Goal: Task Accomplishment & Management: Manage account settings

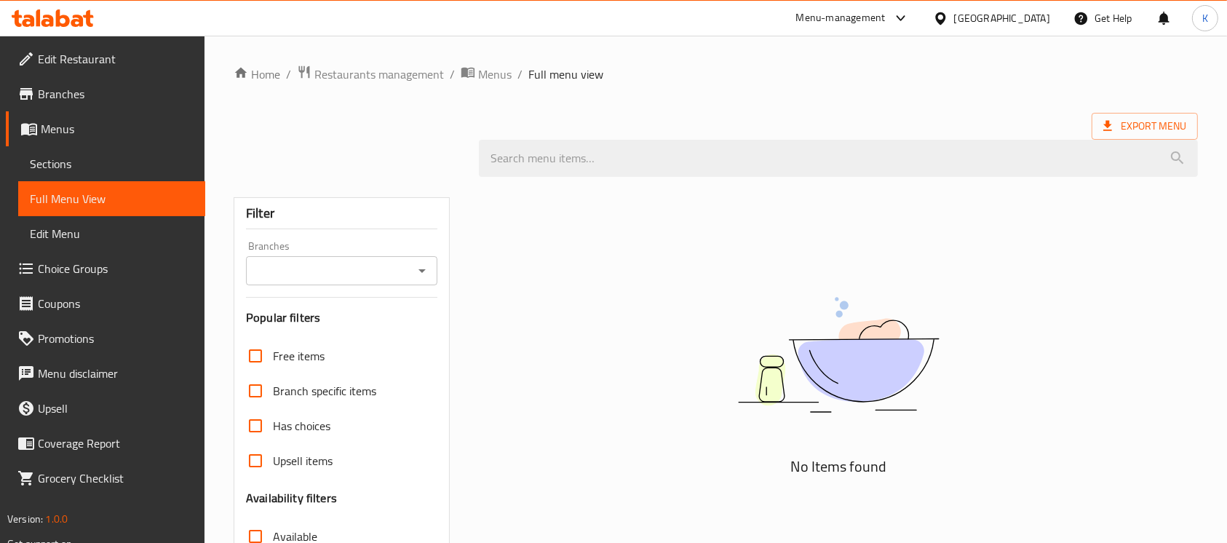
click at [1148, 451] on div "No Items found" at bounding box center [838, 368] width 719 height 221
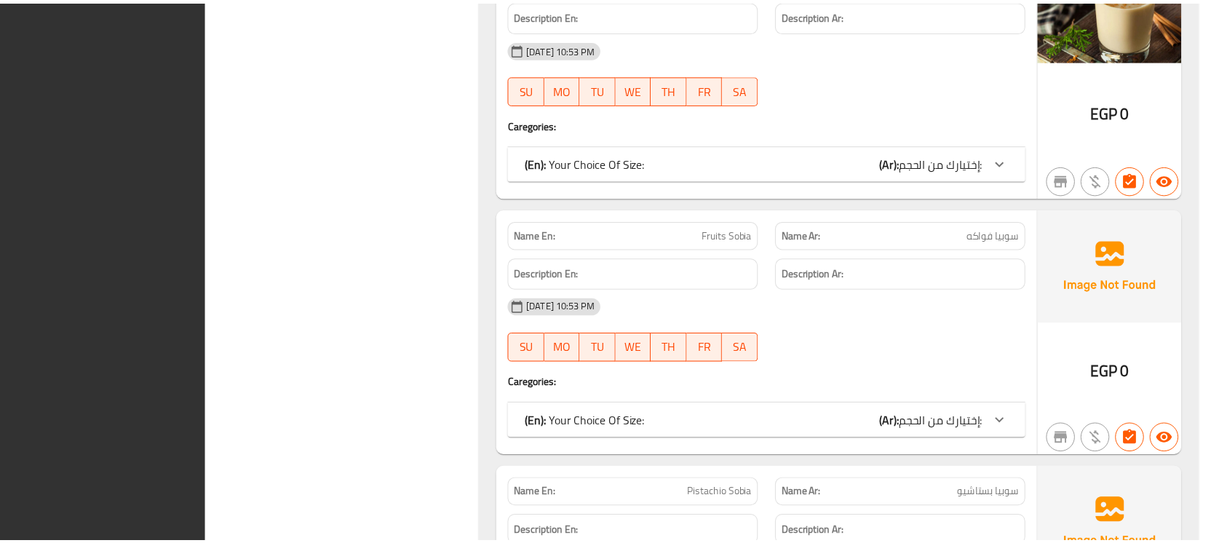
scroll to position [38136, 0]
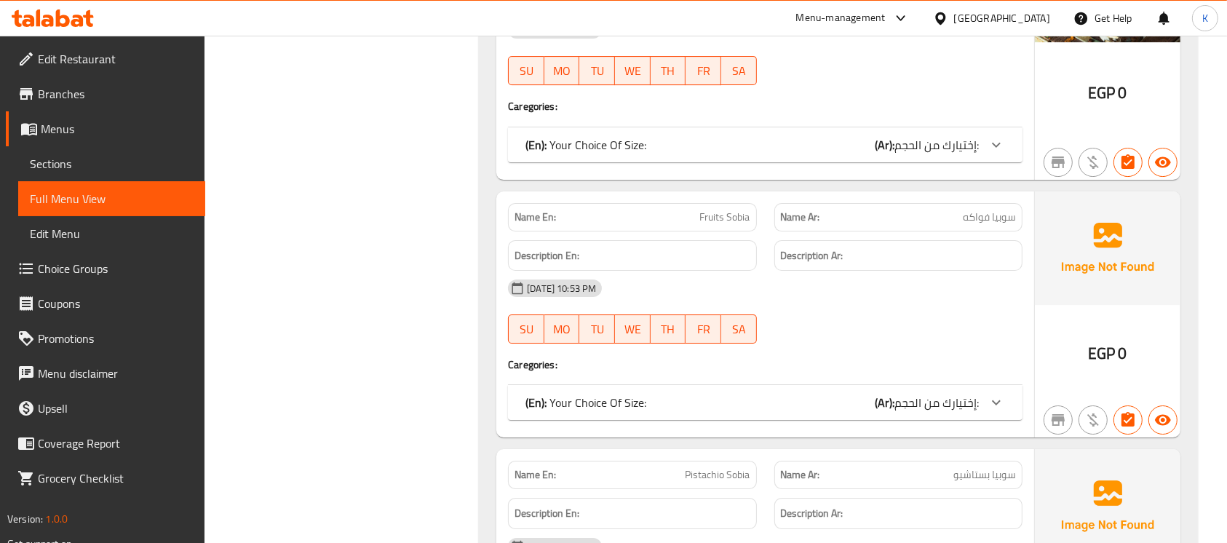
click at [1045, 23] on div "Egypt" at bounding box center [1002, 18] width 96 height 16
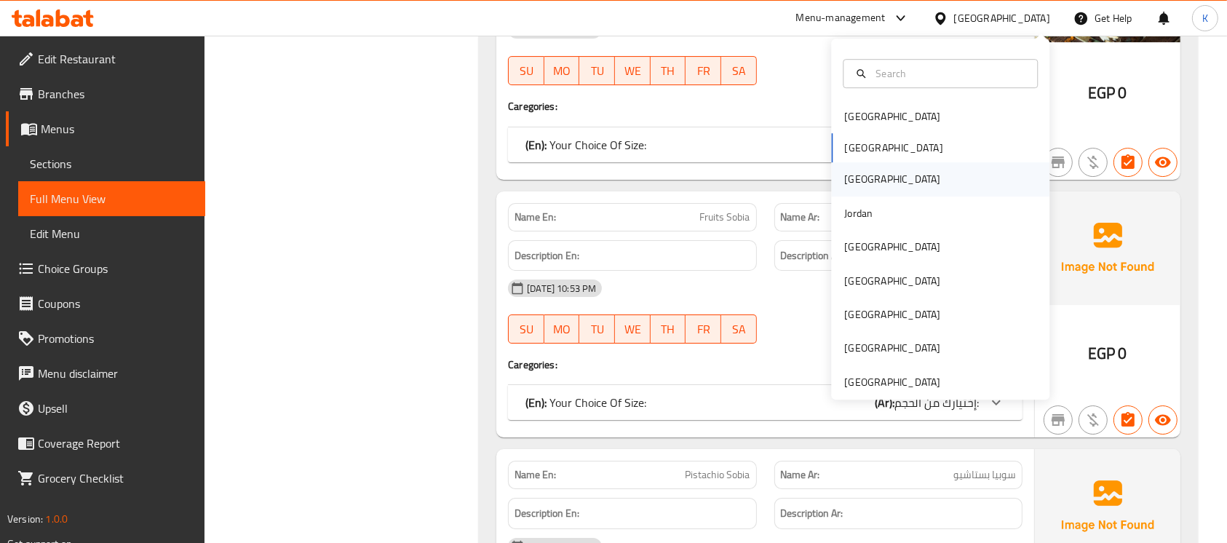
click at [847, 183] on div "[GEOGRAPHIC_DATA]" at bounding box center [892, 179] width 119 height 33
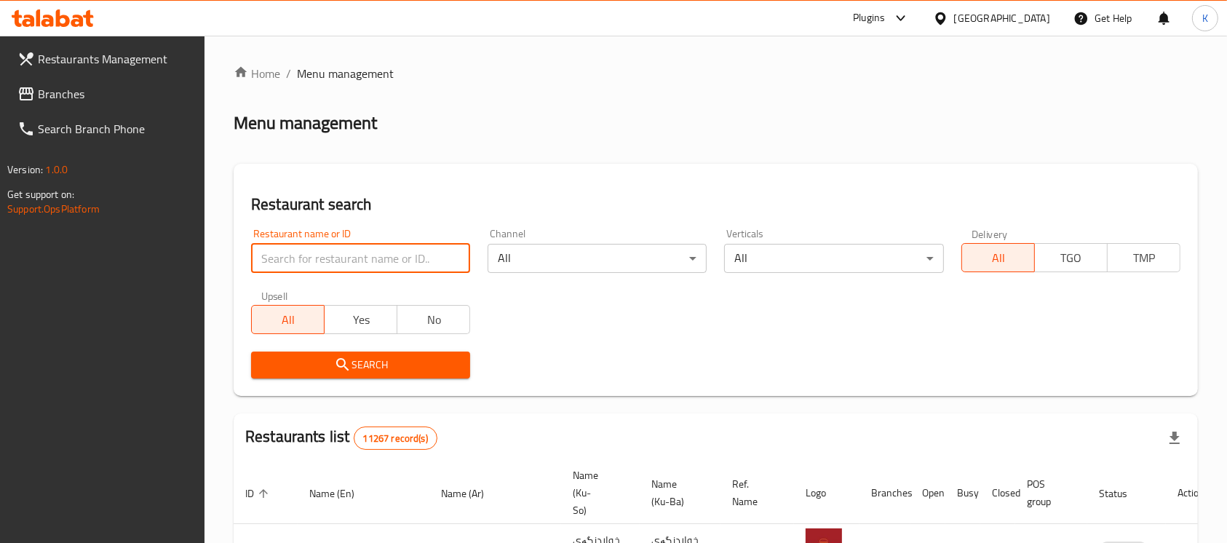
click at [330, 244] on input "search" at bounding box center [360, 258] width 219 height 29
paste input "629878"
type input "629878"
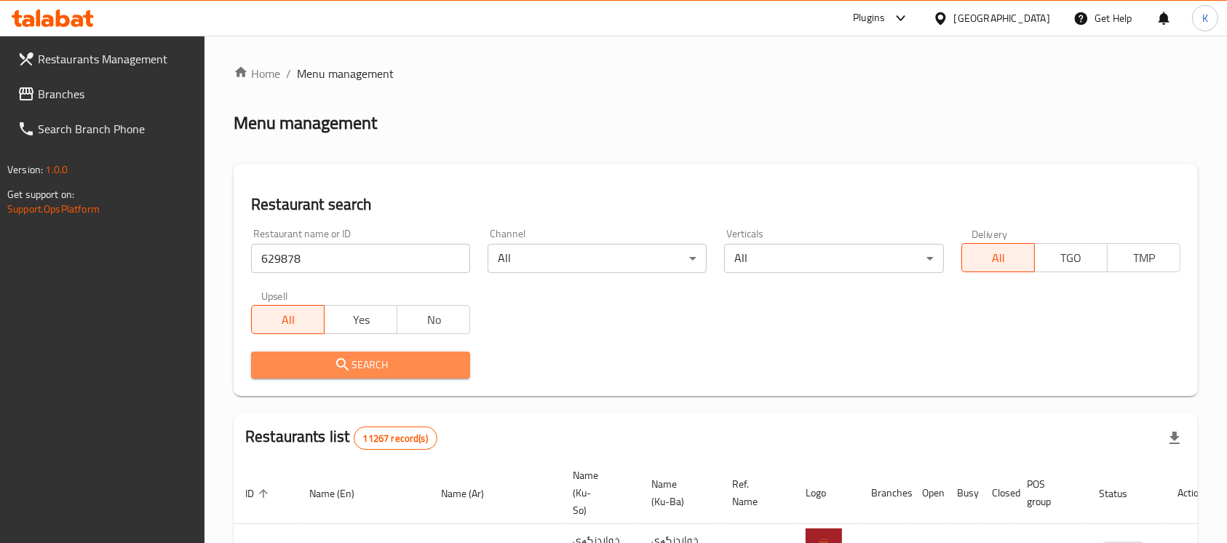
click at [343, 372] on icon "submit" at bounding box center [342, 364] width 17 height 17
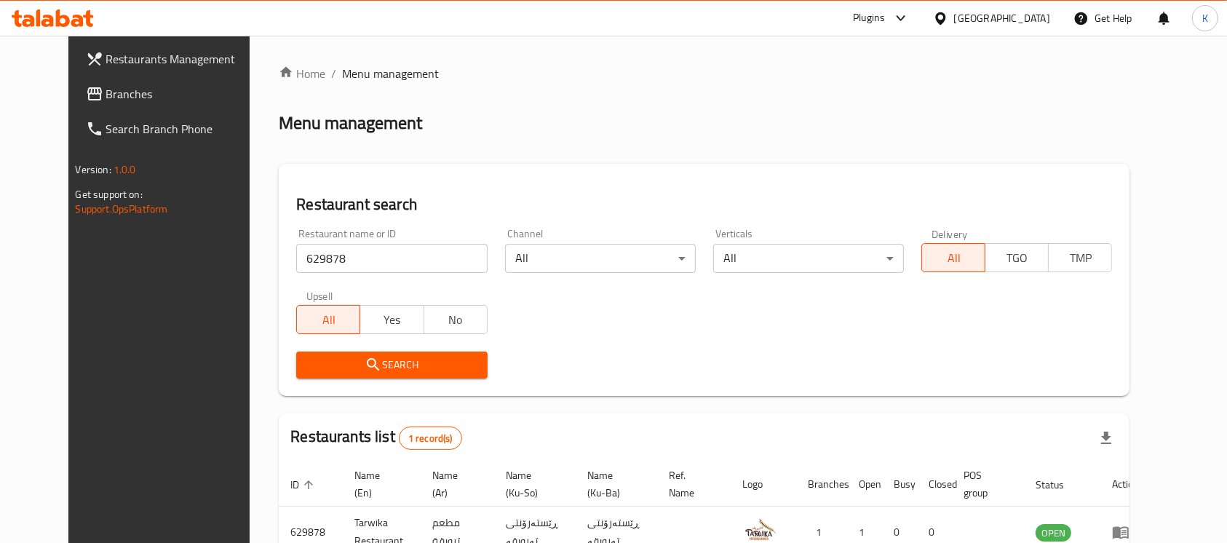
scroll to position [93, 0]
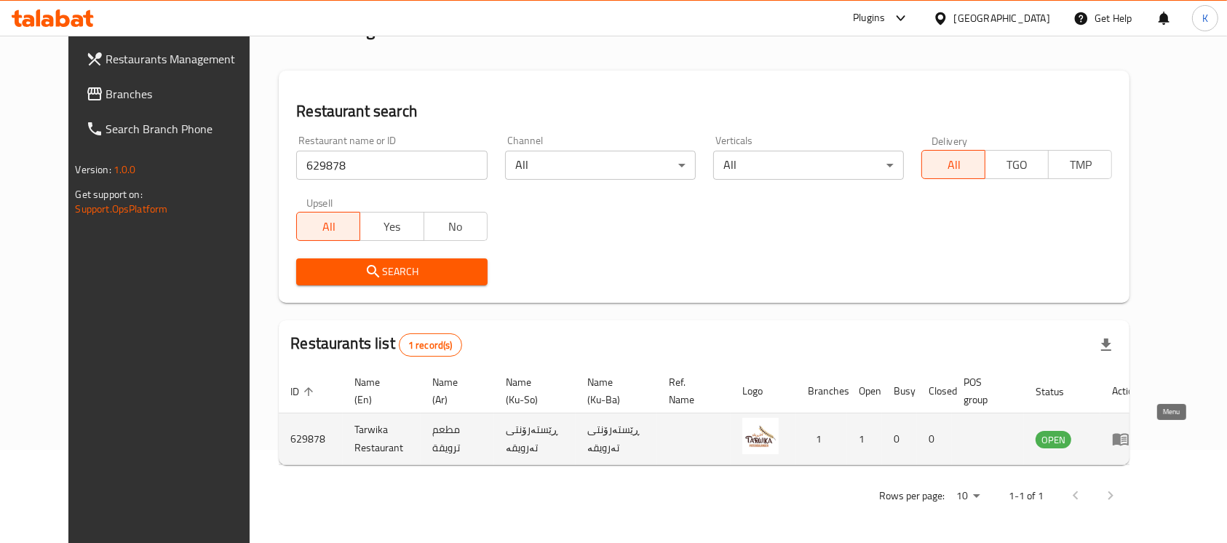
click at [1129, 439] on icon "enhanced table" at bounding box center [1120, 438] width 17 height 17
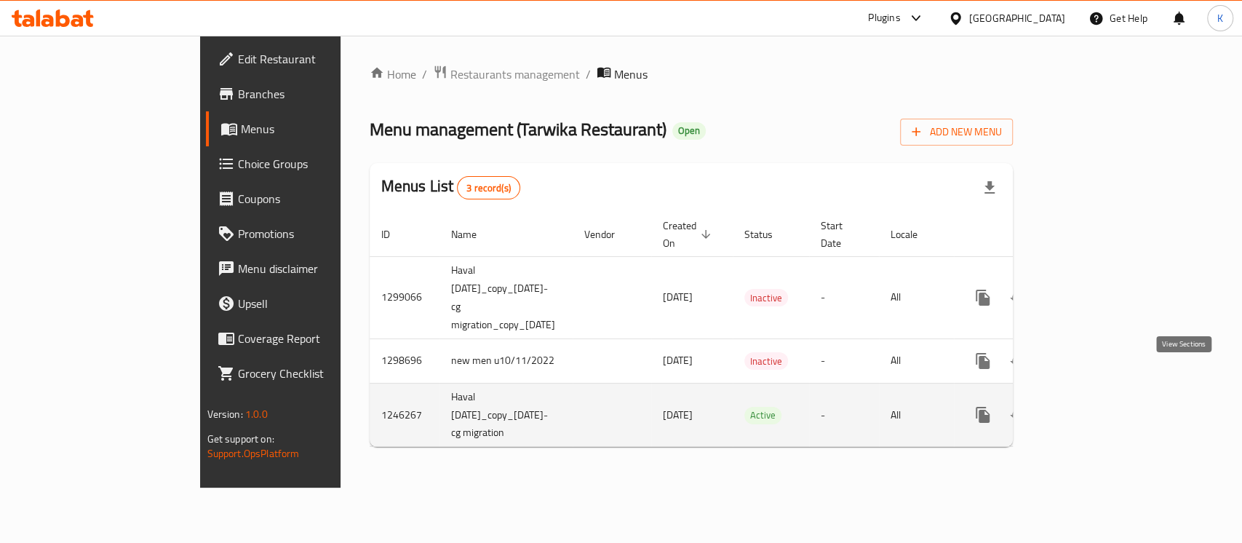
click at [1097, 406] on icon "enhanced table" at bounding box center [1087, 414] width 17 height 17
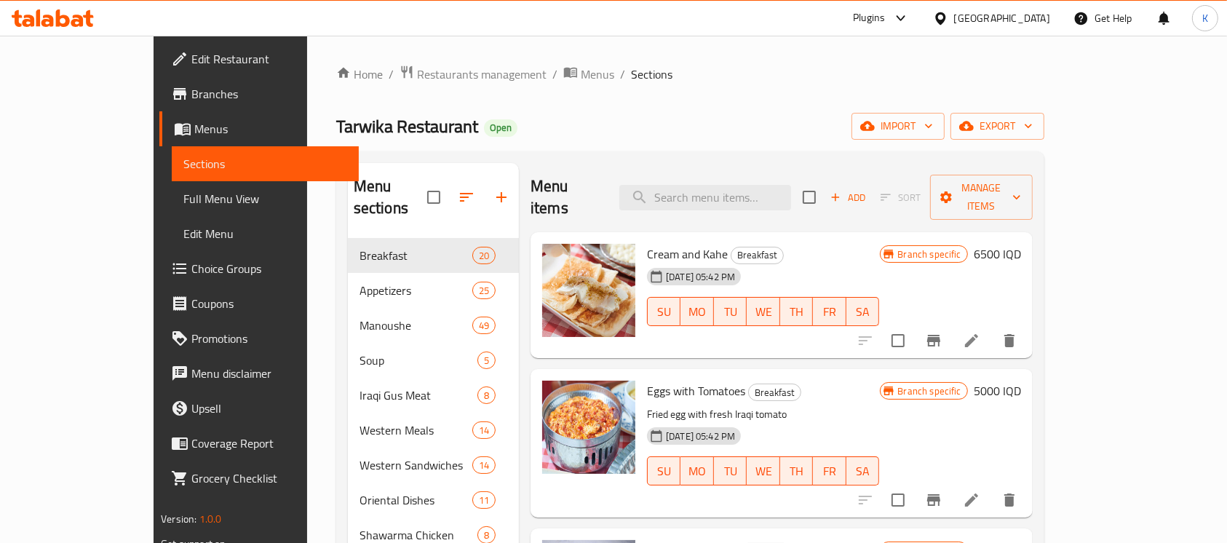
click at [809, 124] on div "Tarwika Restaurant Open import export" at bounding box center [690, 126] width 708 height 27
click at [875, 125] on icon "button" at bounding box center [867, 126] width 15 height 15
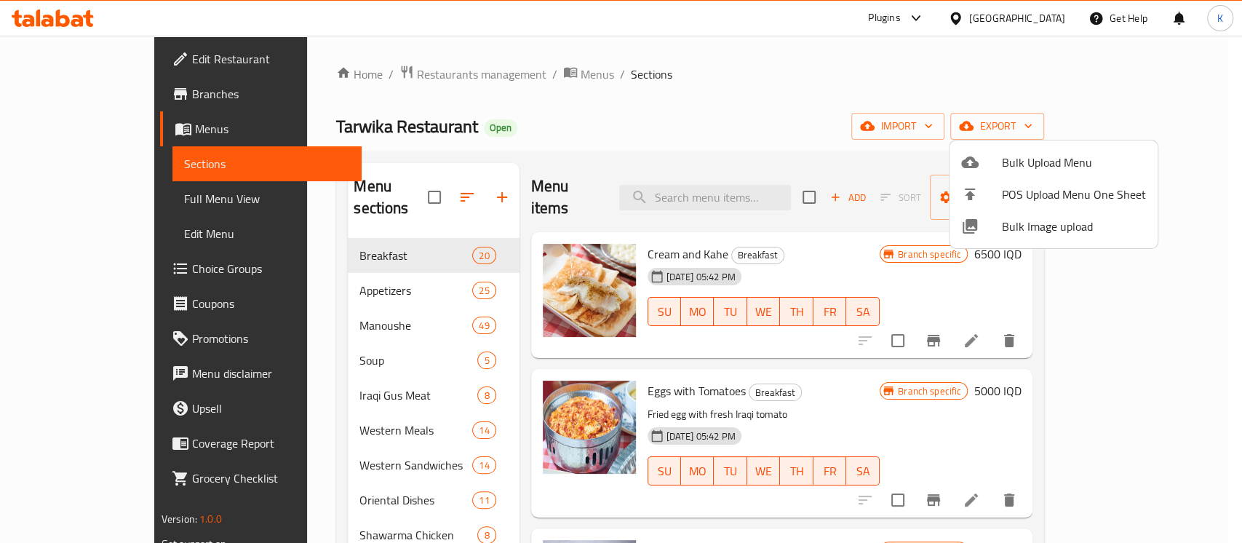
click at [1029, 219] on span "Bulk Image upload" at bounding box center [1074, 226] width 144 height 17
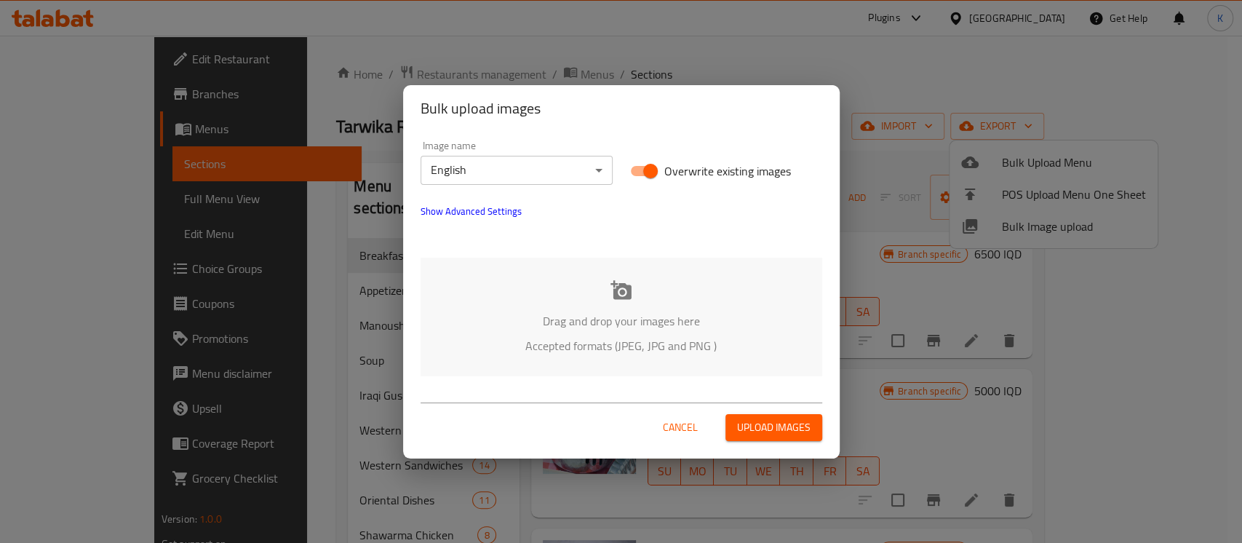
click at [600, 312] on p "Drag and drop your images here" at bounding box center [621, 320] width 358 height 17
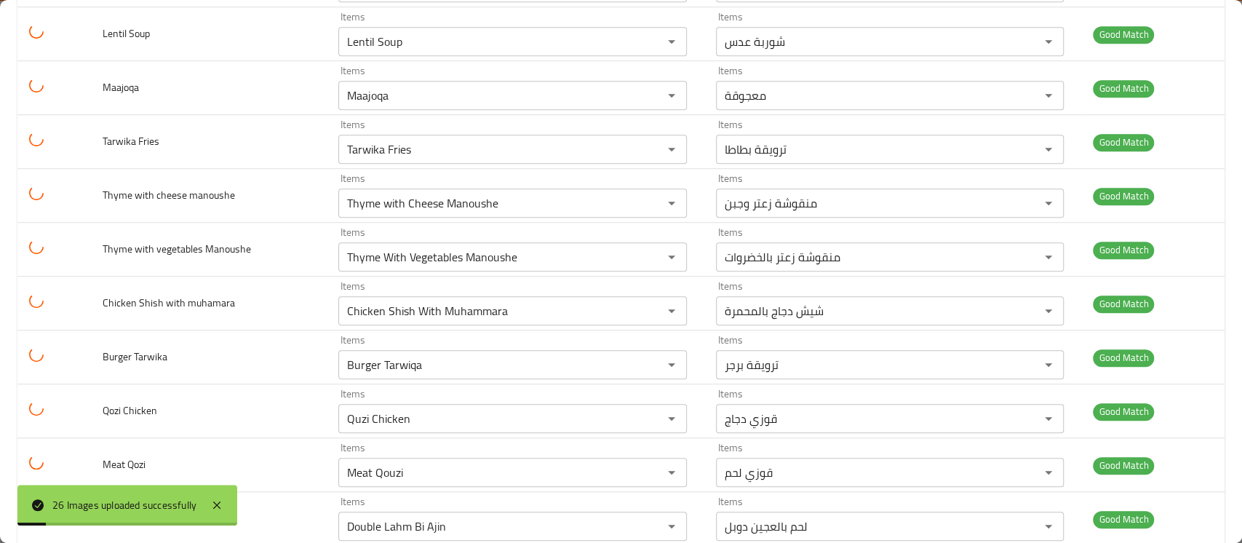
scroll to position [1107, 0]
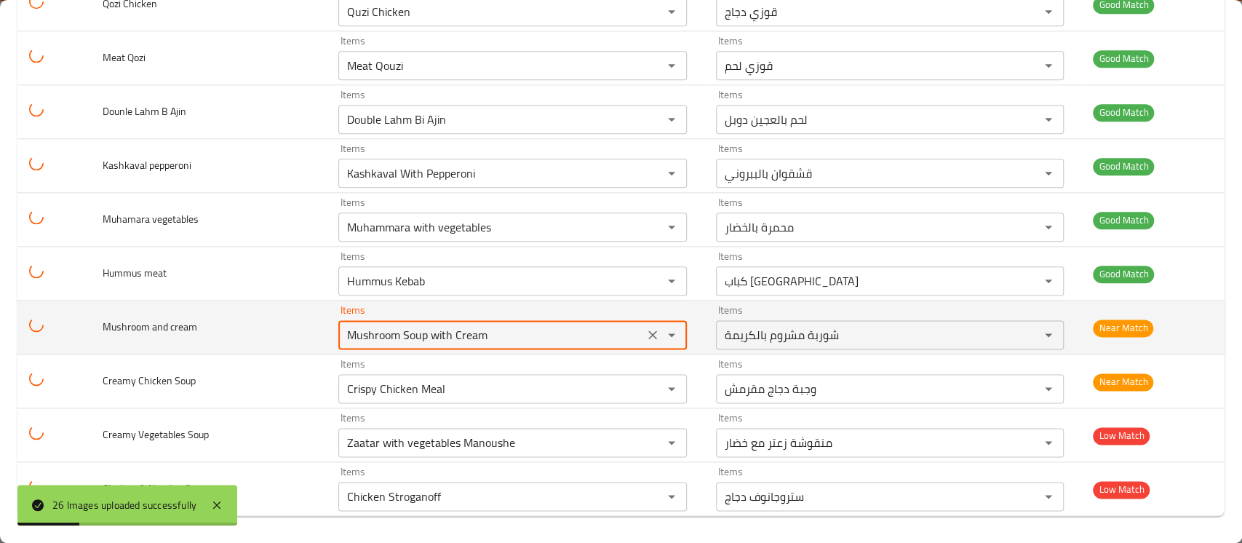
drag, startPoint x: 495, startPoint y: 330, endPoint x: 265, endPoint y: 315, distance: 230.5
click at [265, 315] on tr "Mushroom and cream Items Mushroom Soup with Cream Items Items شوربة مشروم بالكر…" at bounding box center [620, 328] width 1207 height 54
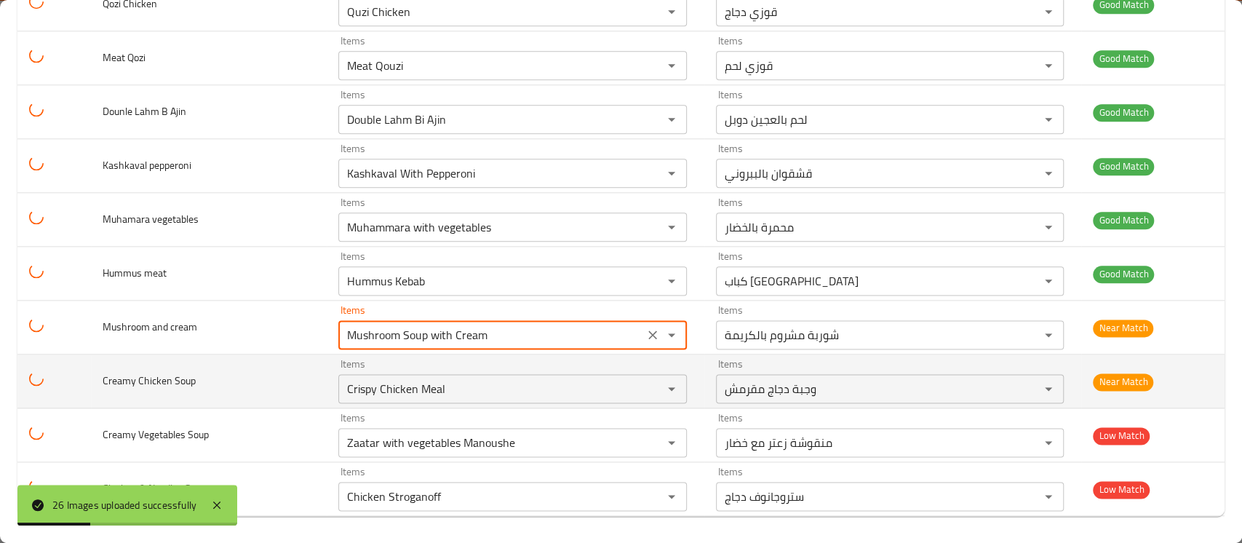
click at [294, 381] on tr "Creamy Chicken Soup Items Crispy Chicken Meal Items Items وجبة دجاج مقرمش Items…" at bounding box center [620, 381] width 1207 height 54
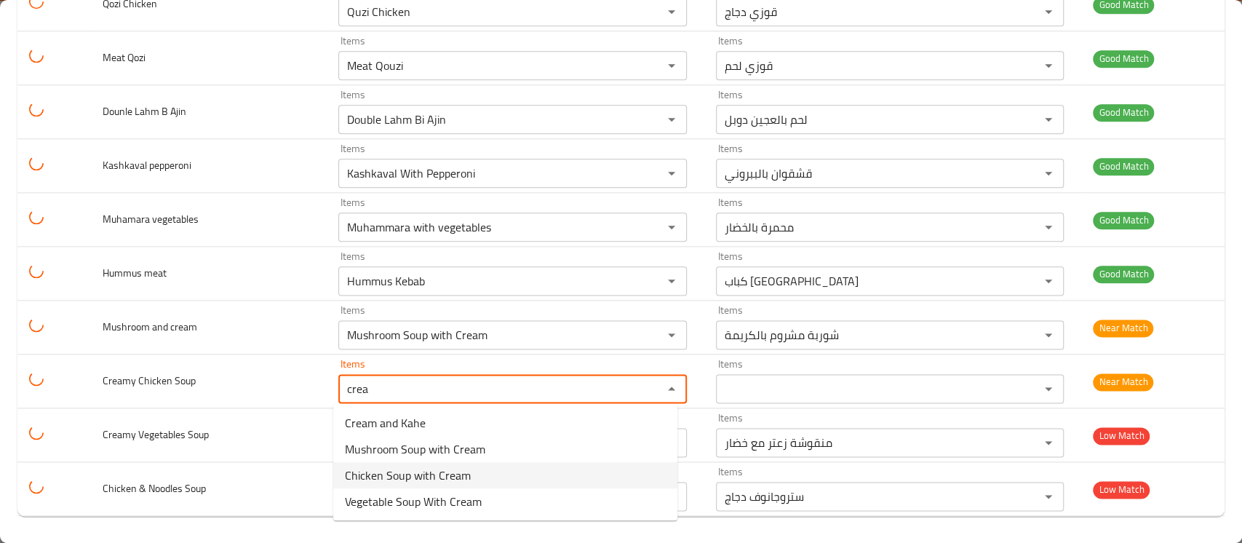
click at [478, 477] on Soup-option-2 "Chicken Soup with Cream" at bounding box center [505, 475] width 344 height 26
type Soup "Chicken Soup with Cream"
type Soup-ar "شوربة دجاج بالكريمة"
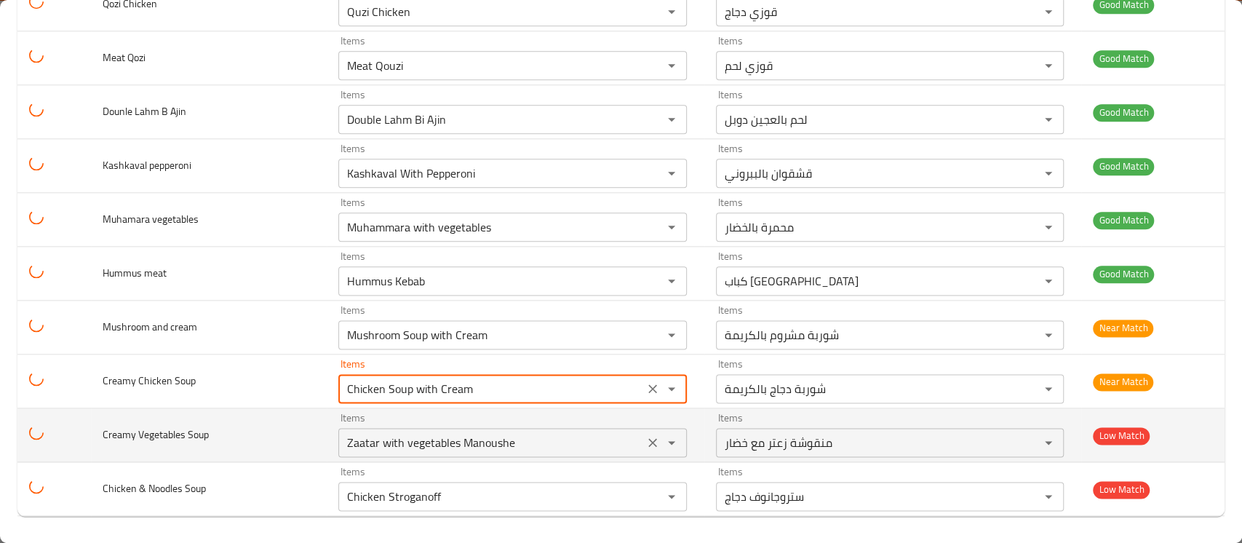
type Soup "Chicken Soup with Cream"
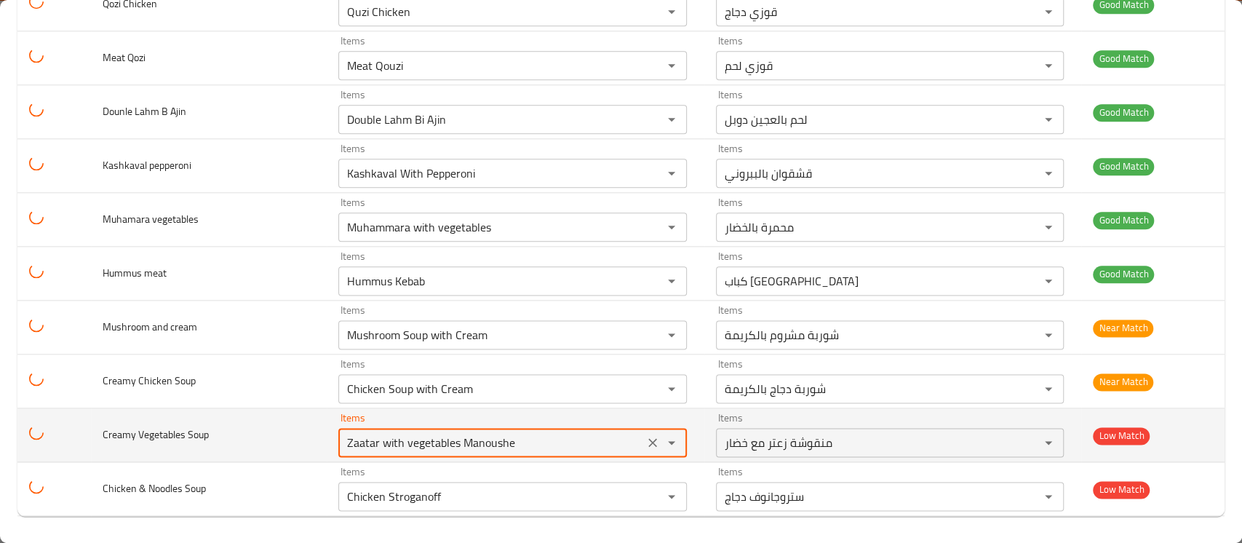
drag, startPoint x: 534, startPoint y: 437, endPoint x: 304, endPoint y: 425, distance: 230.3
click at [304, 425] on tr "Creamy Vegetables Soup Items Zaatar with vegetables Manoushe Items Items منقوشة…" at bounding box center [620, 435] width 1207 height 54
type Soup "v"
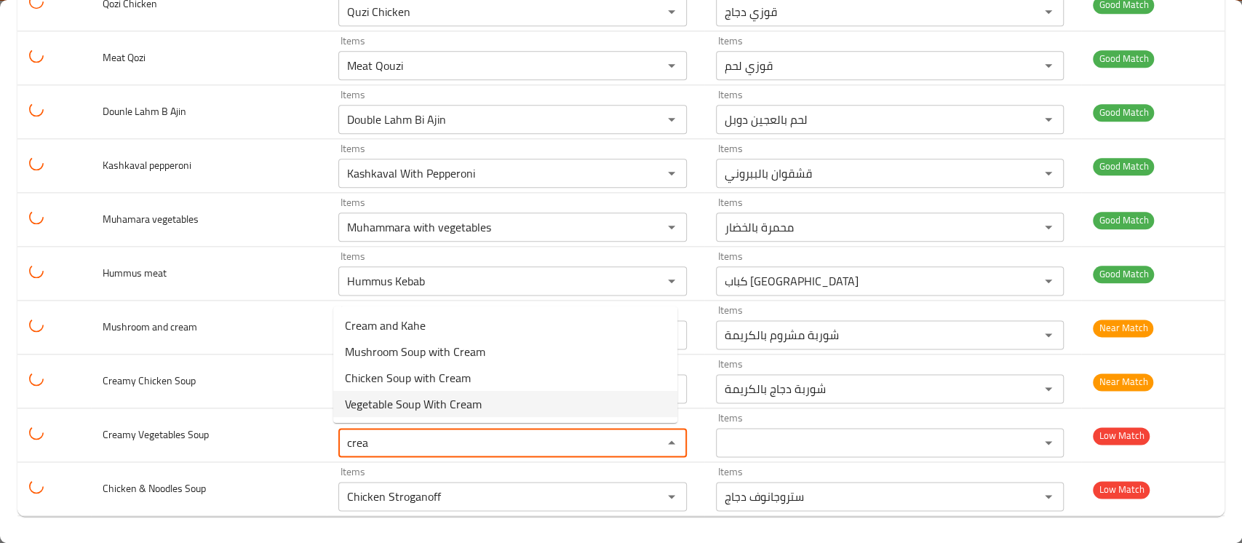
click at [437, 400] on span "Vegetable Soup With Cream" at bounding box center [413, 403] width 137 height 17
type Soup "Vegetable Soup With Cream"
type Soup-ar "شوربة خضروات بالكريمة"
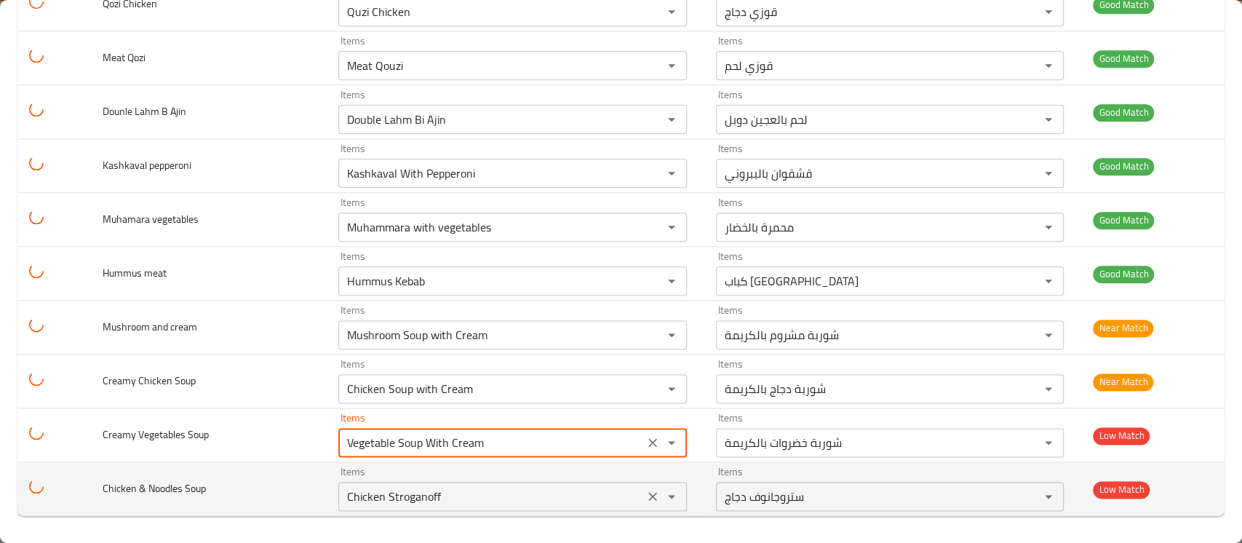
type Soup "Vegetable Soup With Cream"
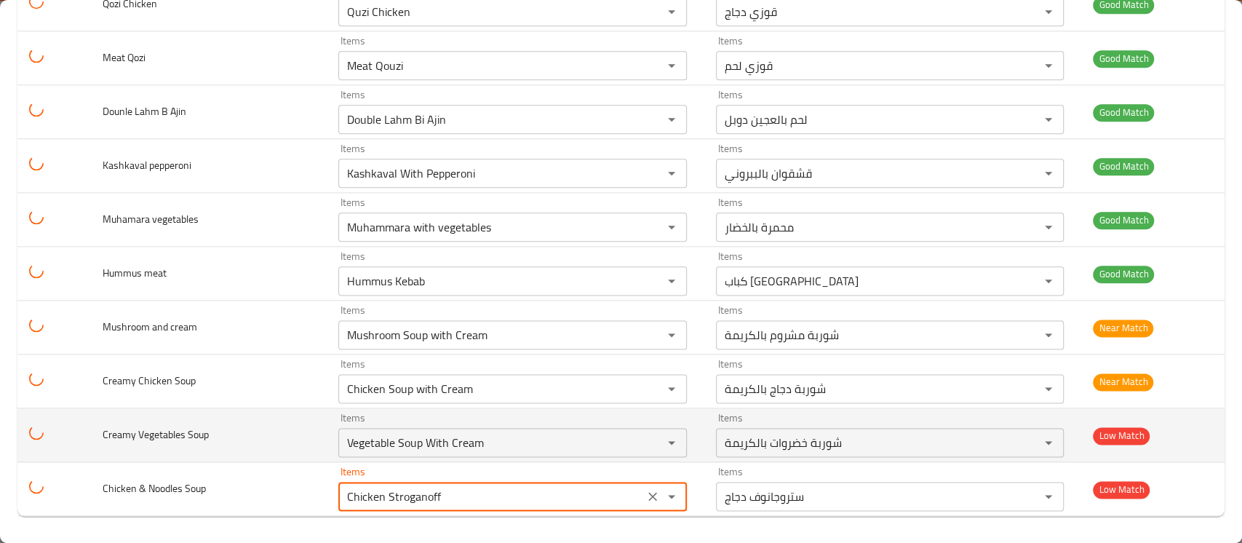
drag, startPoint x: 447, startPoint y: 496, endPoint x: 241, endPoint y: 456, distance: 209.9
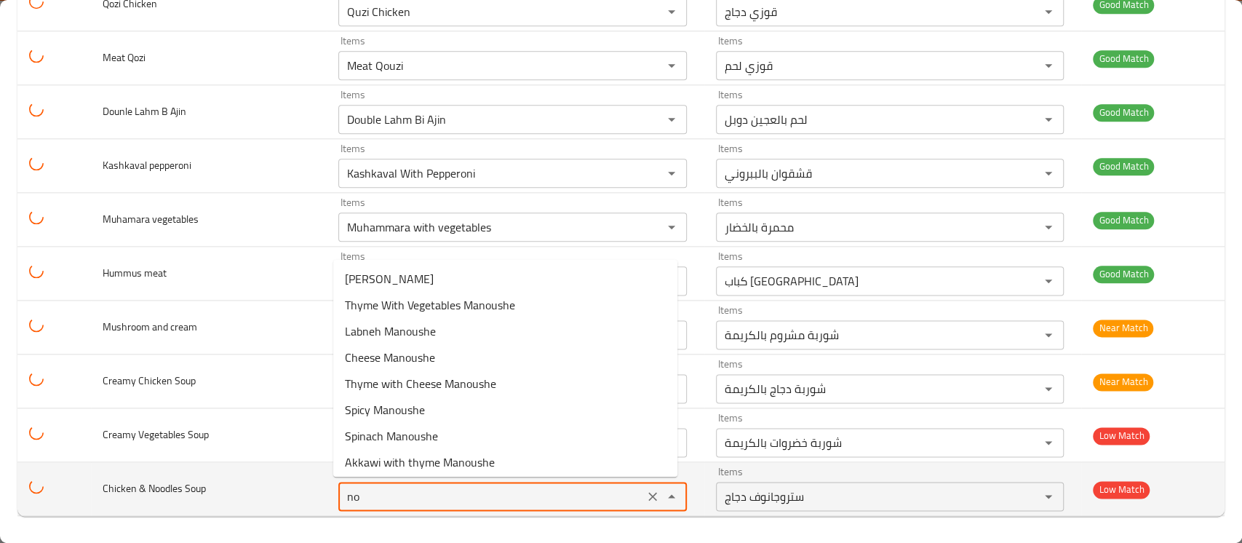
type Soup "n"
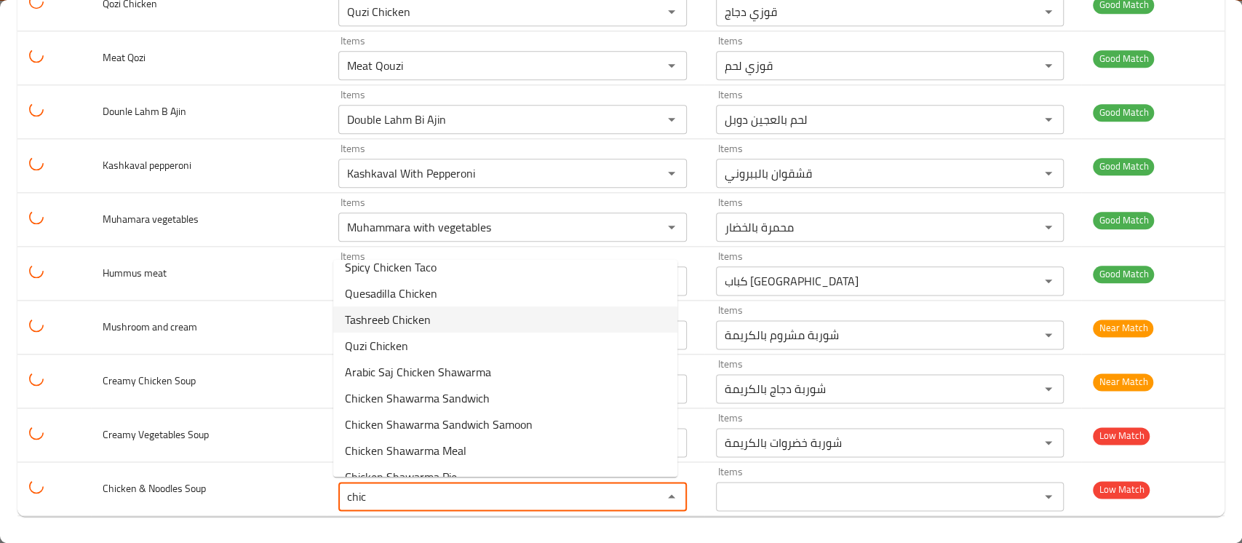
scroll to position [436, 0]
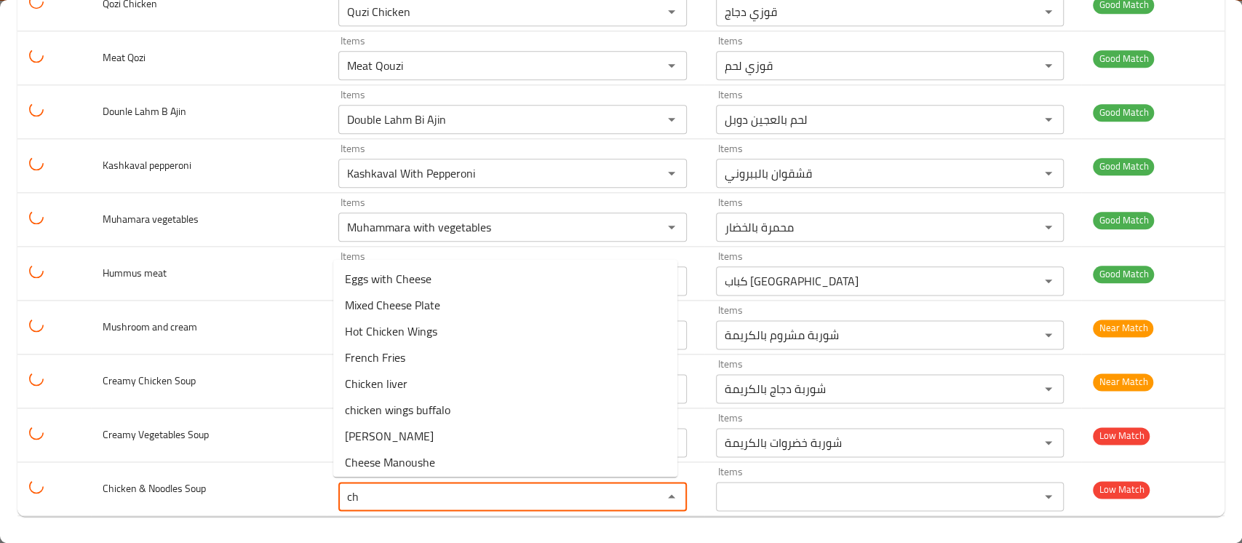
type Soup "c"
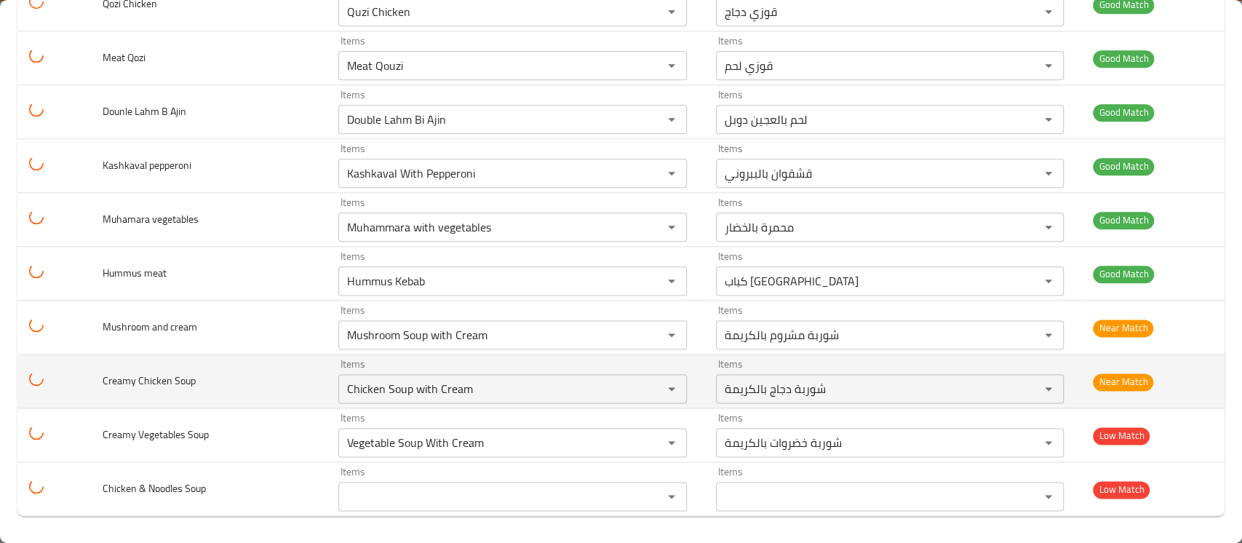
click at [295, 374] on td "Creamy Chicken Soup" at bounding box center [209, 381] width 236 height 54
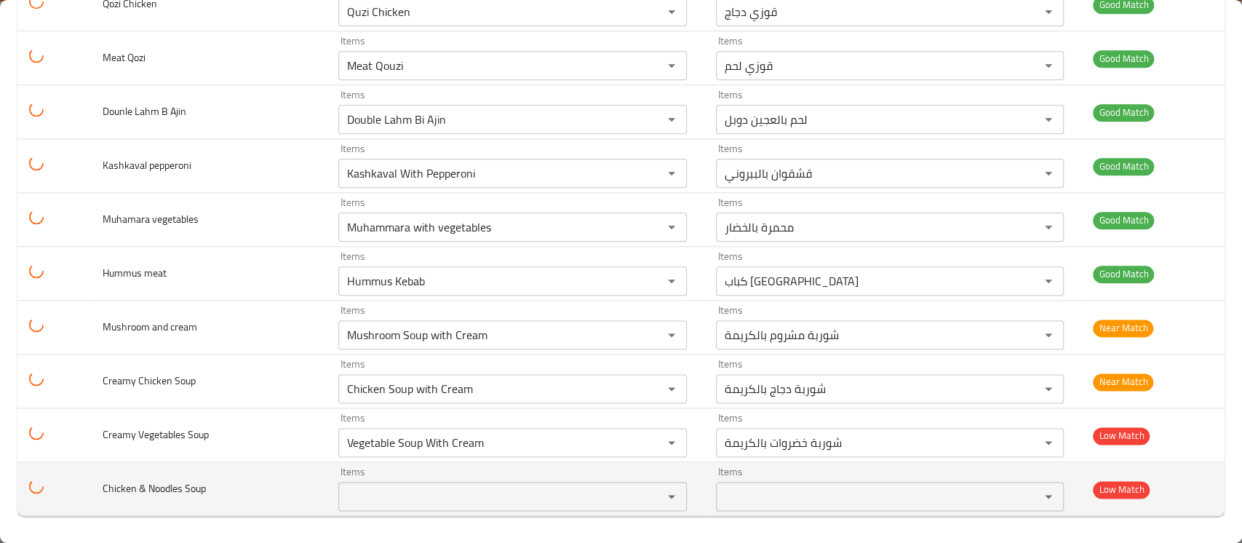
click at [385, 495] on Soup "Items" at bounding box center [491, 496] width 296 height 20
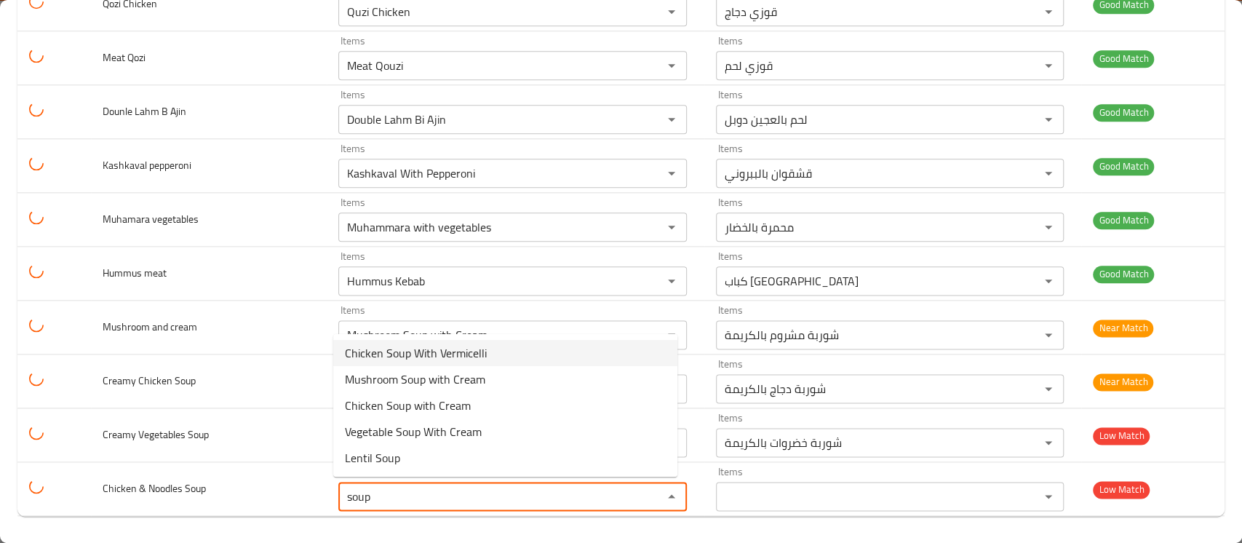
click at [437, 356] on span "Chicken Soup With Vermicelli" at bounding box center [416, 352] width 142 height 17
type Soup "Chicken Soup With Vermicelli"
type Soup-ar "شوربة دجاج مع شعيرية"
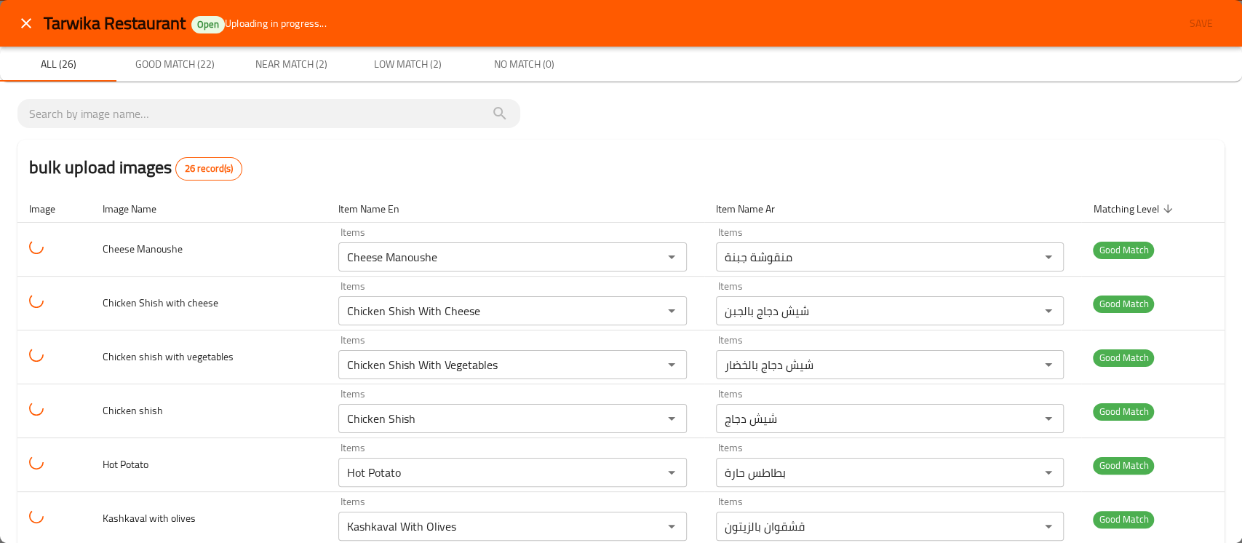
type Soup "Chicken Soup With Vermicelli"
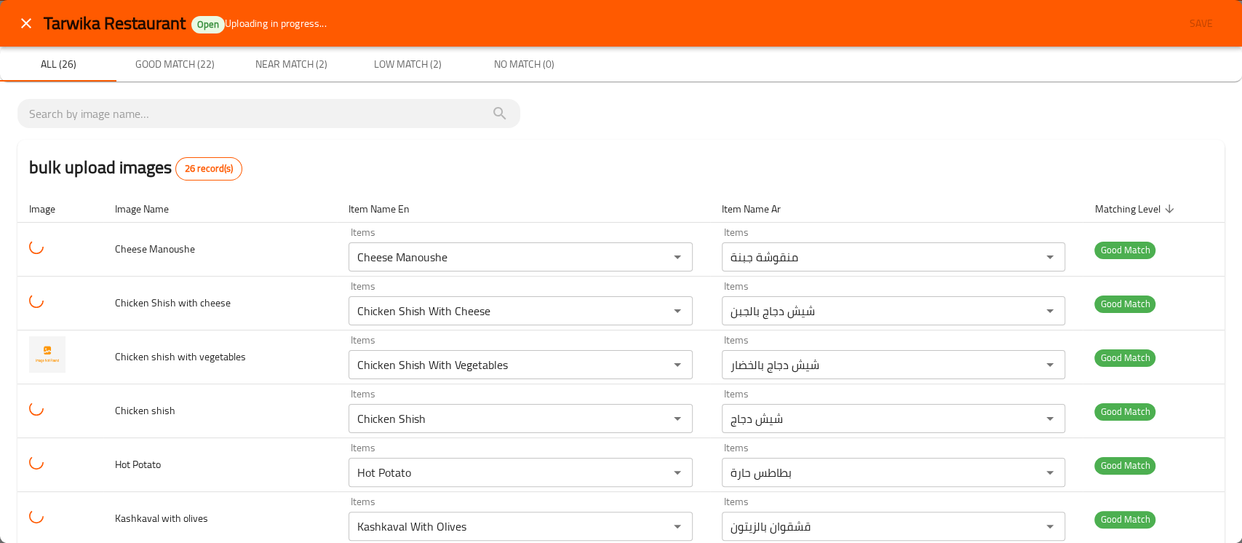
click at [764, 164] on div "bulk upload images 26 record(s)" at bounding box center [620, 167] width 1207 height 55
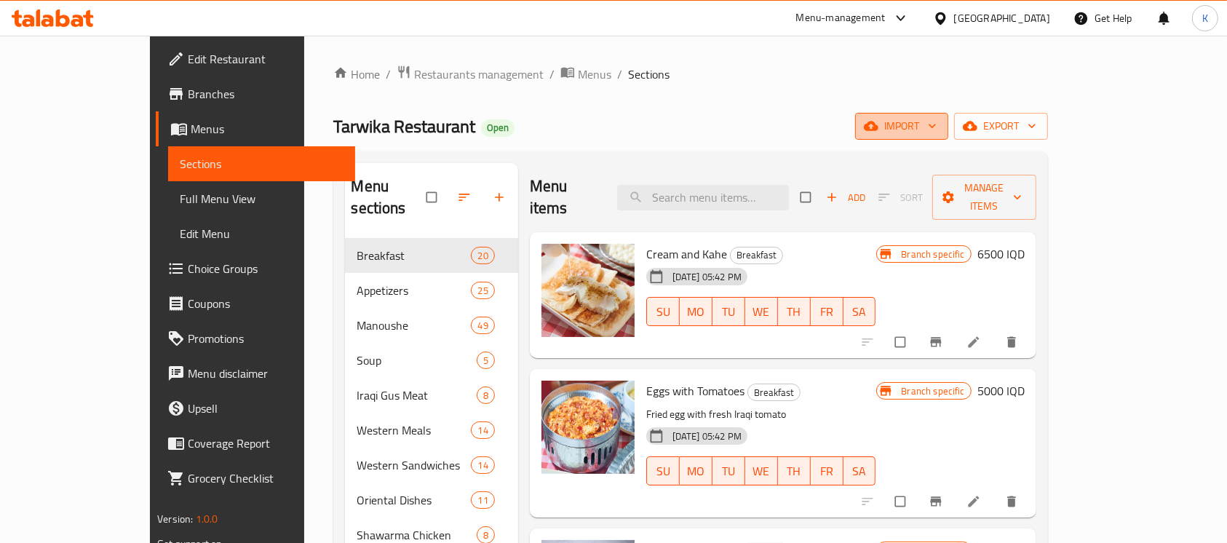
click at [937, 133] on span "import" at bounding box center [902, 126] width 70 height 18
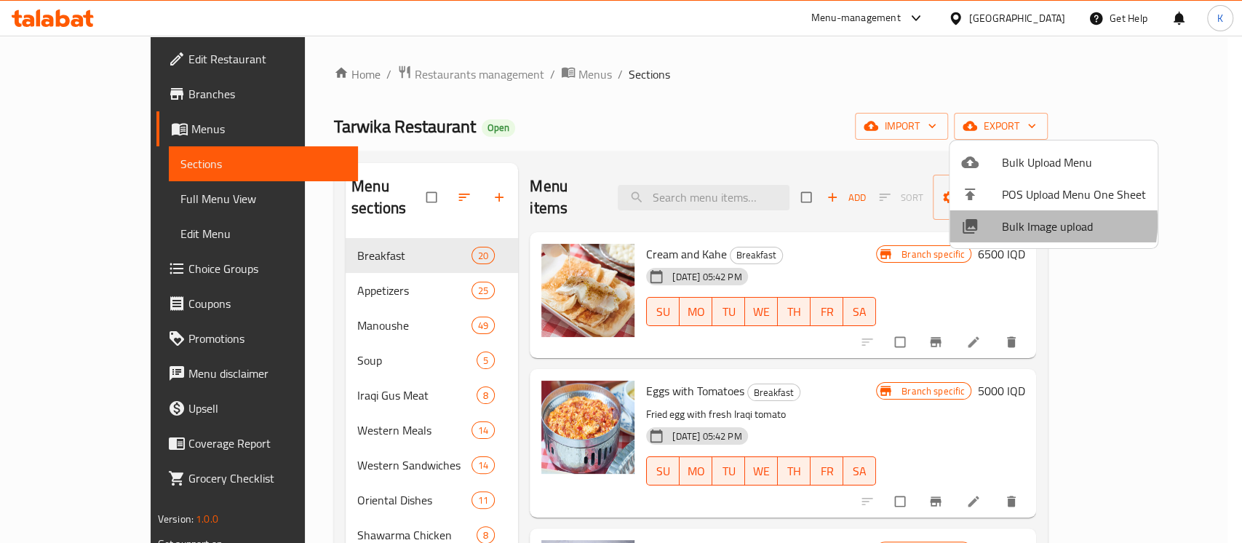
click at [1030, 222] on span "Bulk Image upload" at bounding box center [1074, 226] width 144 height 17
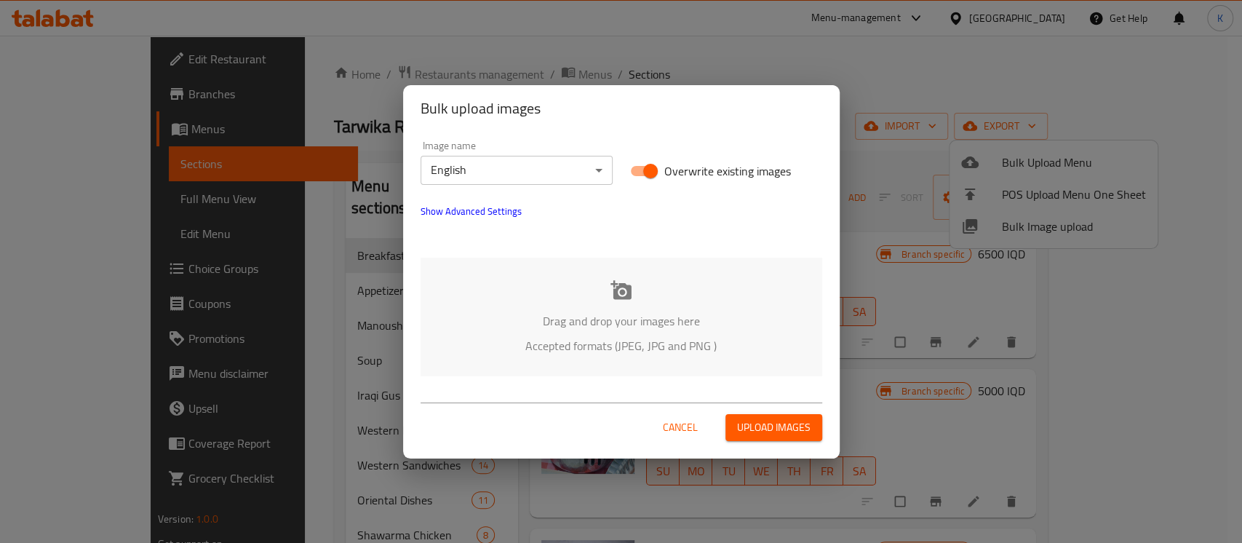
click at [627, 290] on icon at bounding box center [621, 289] width 21 height 19
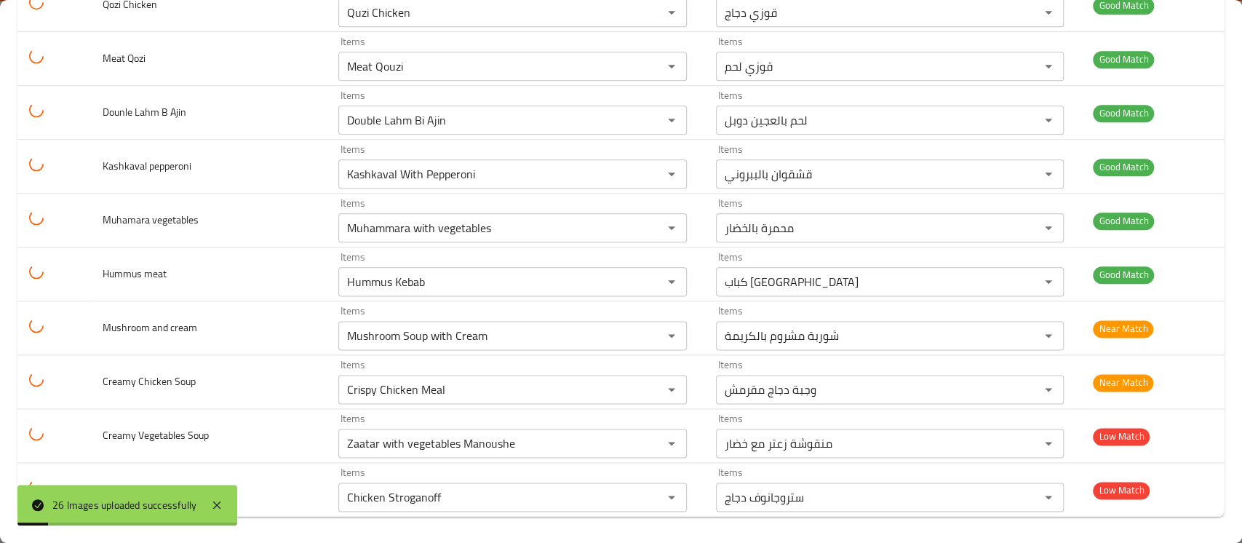
scroll to position [1107, 0]
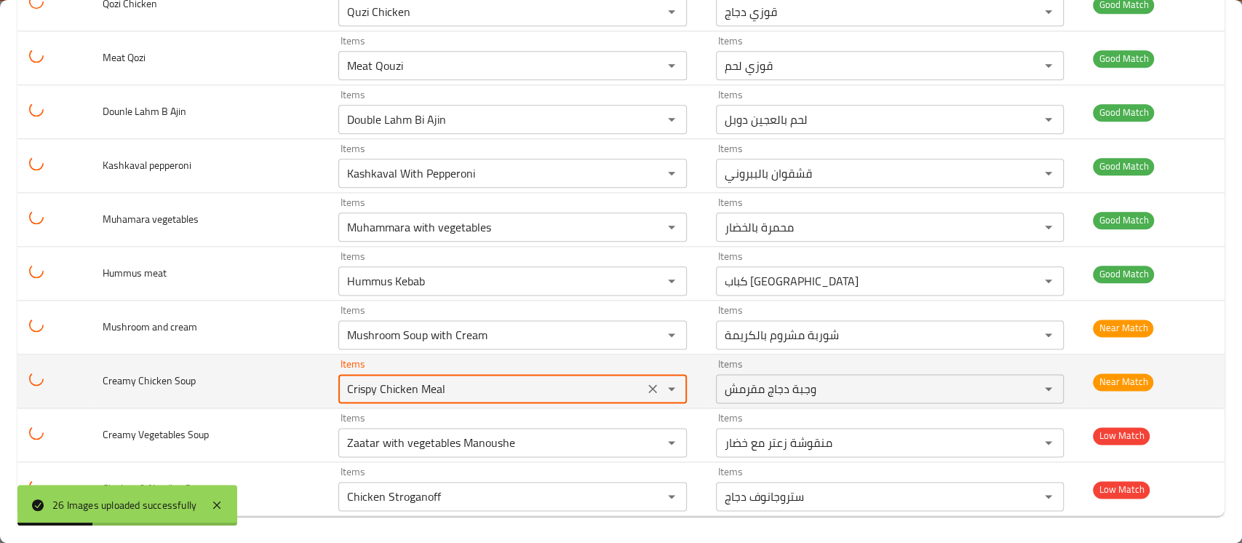
drag, startPoint x: 464, startPoint y: 391, endPoint x: 250, endPoint y: 366, distance: 215.4
click at [250, 366] on tr "Creamy Chicken Soup Items Crispy Chicken Meal Items Items وجبة دجاج مقرمش Items…" at bounding box center [620, 381] width 1207 height 54
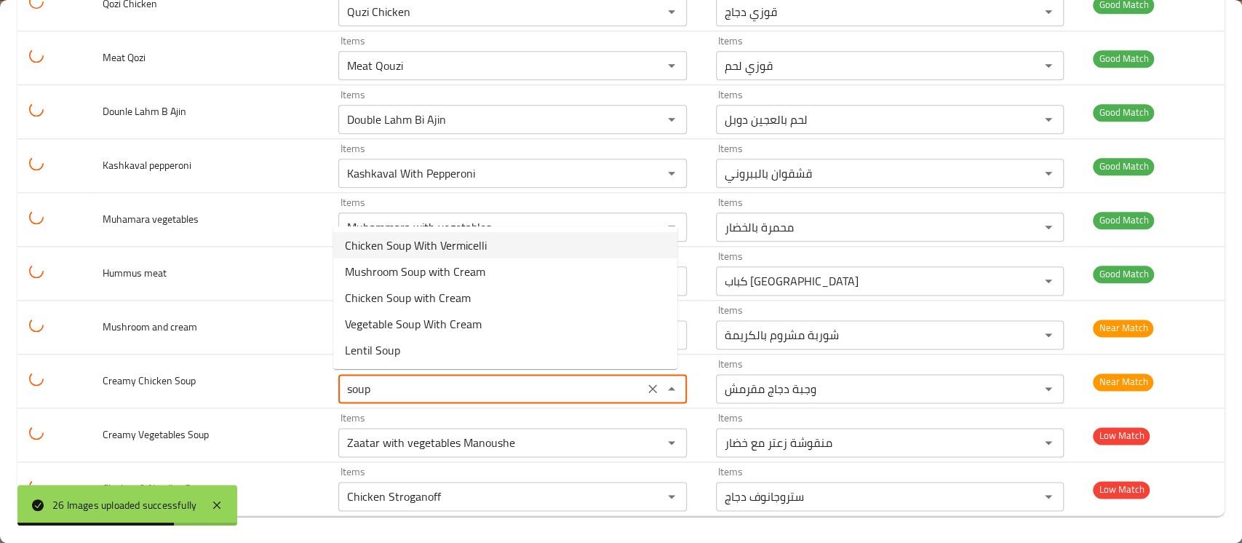
click at [418, 243] on span "Chicken Soup With Vermicelli" at bounding box center [416, 245] width 142 height 17
type Soup "Chicken Soup With Vermicelli"
type Soup-ar "شوربة دجاج مع شعيرية"
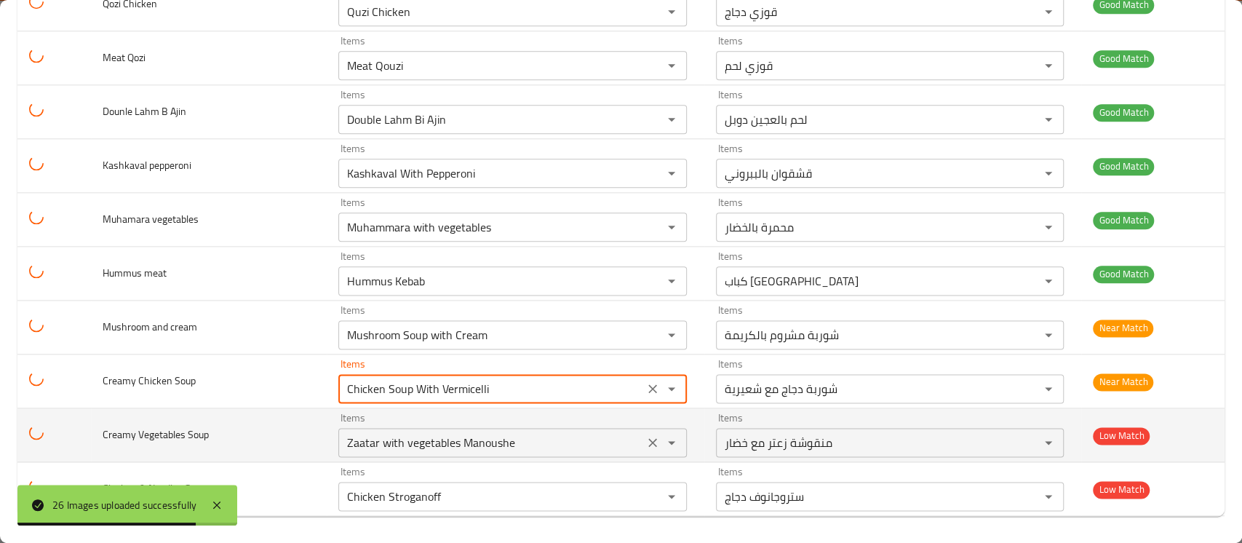
type Soup "Chicken Soup With Vermicelli"
click at [419, 442] on Soup "Zaatar with vegetables Manoushe" at bounding box center [491, 442] width 296 height 20
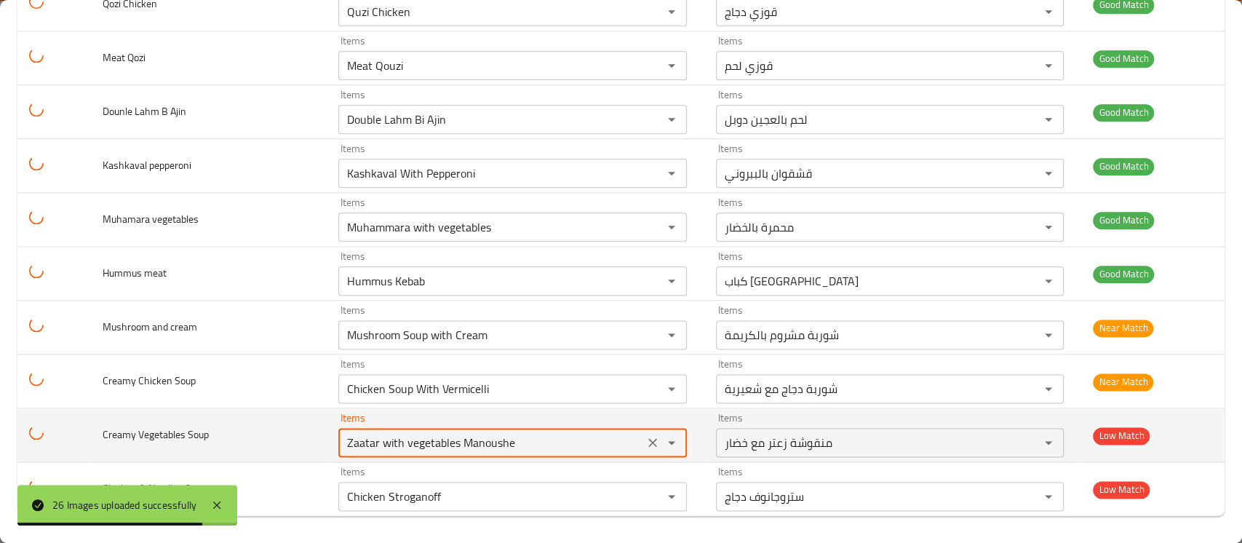
click at [419, 442] on Soup "Zaatar with vegetables Manoushe" at bounding box center [491, 442] width 296 height 20
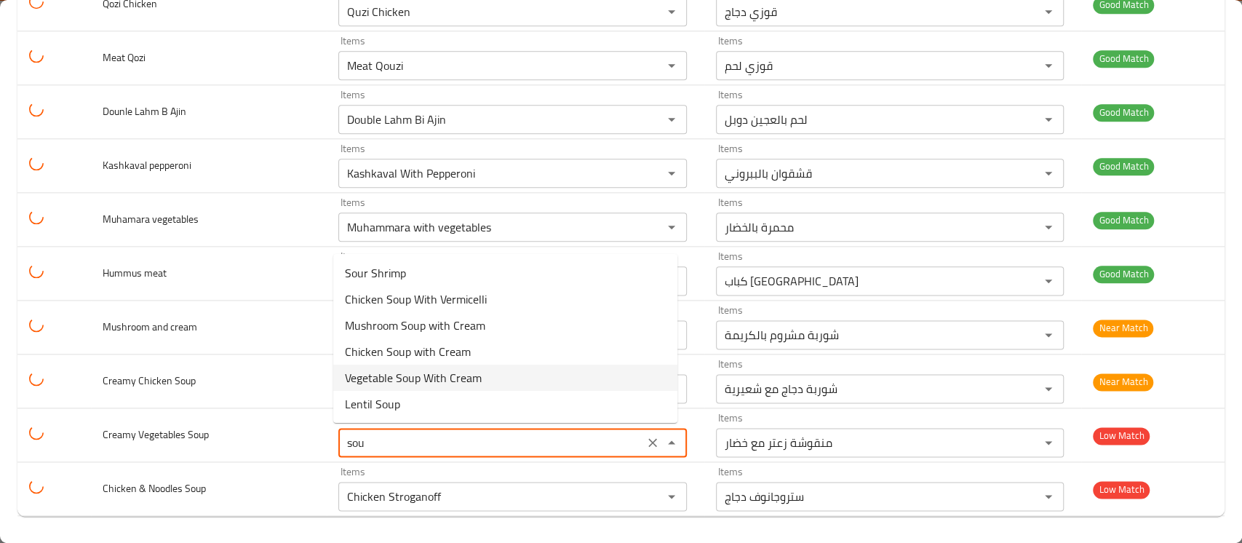
click at [427, 381] on span "Vegetable Soup With Cream" at bounding box center [413, 377] width 137 height 17
type Soup "Vegetable Soup With Cream"
type Soup-ar "شوربة خضروات بالكريمة"
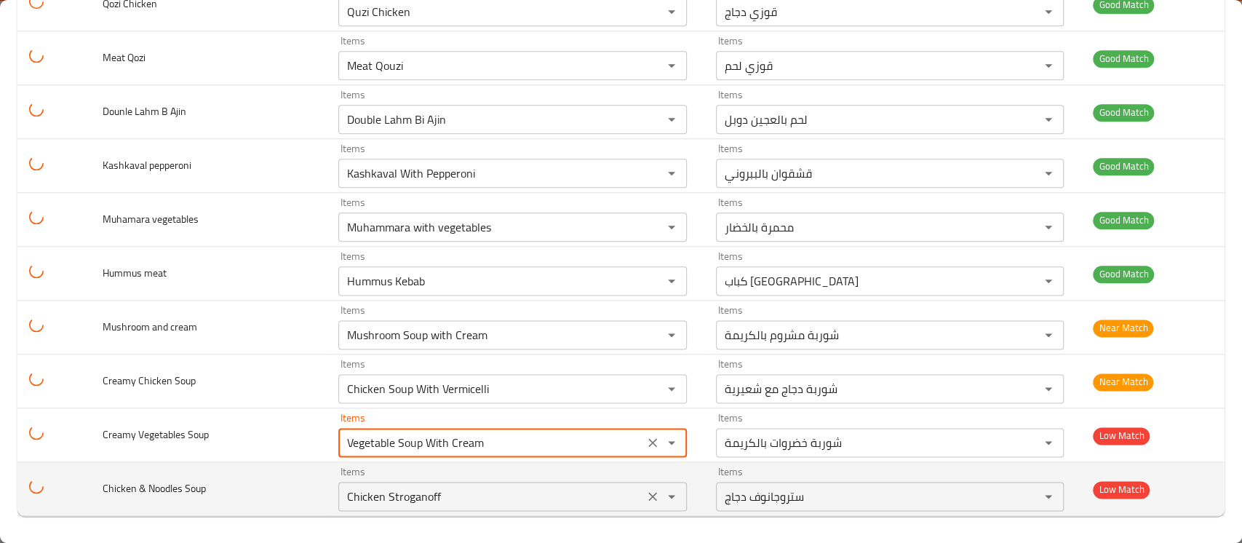
type Soup "Vegetable Soup With Cream"
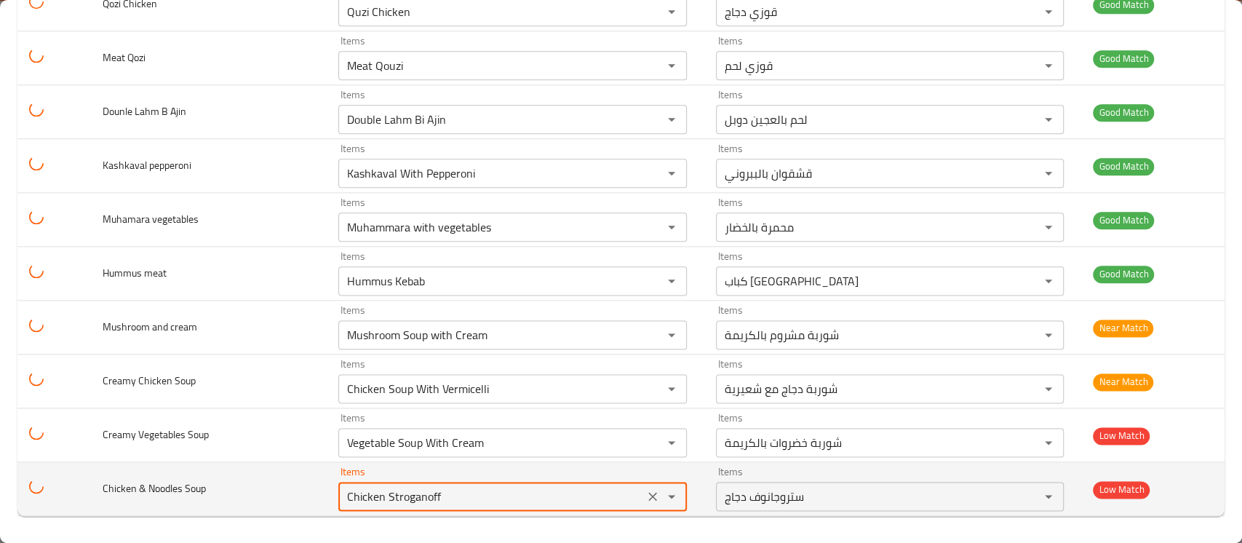
click at [418, 504] on Soup "Chicken Stroganoff" at bounding box center [491, 496] width 296 height 20
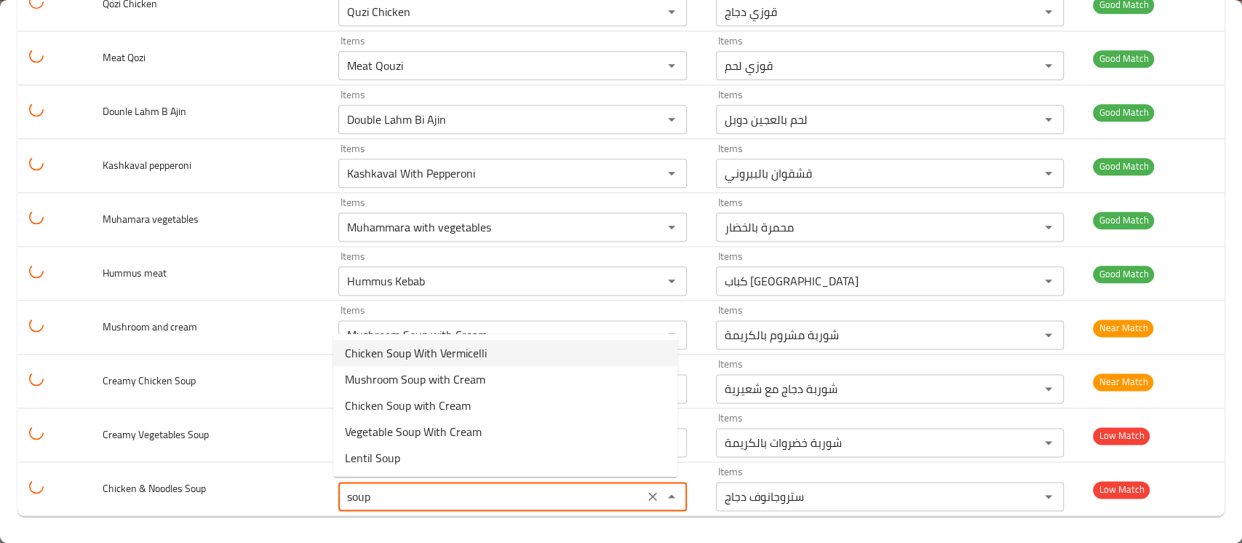
click at [440, 355] on span "Chicken Soup With Vermicelli" at bounding box center [416, 352] width 142 height 17
type Soup "Chicken Soup With Vermicelli"
type Soup-ar "شوربة دجاج مع شعيرية"
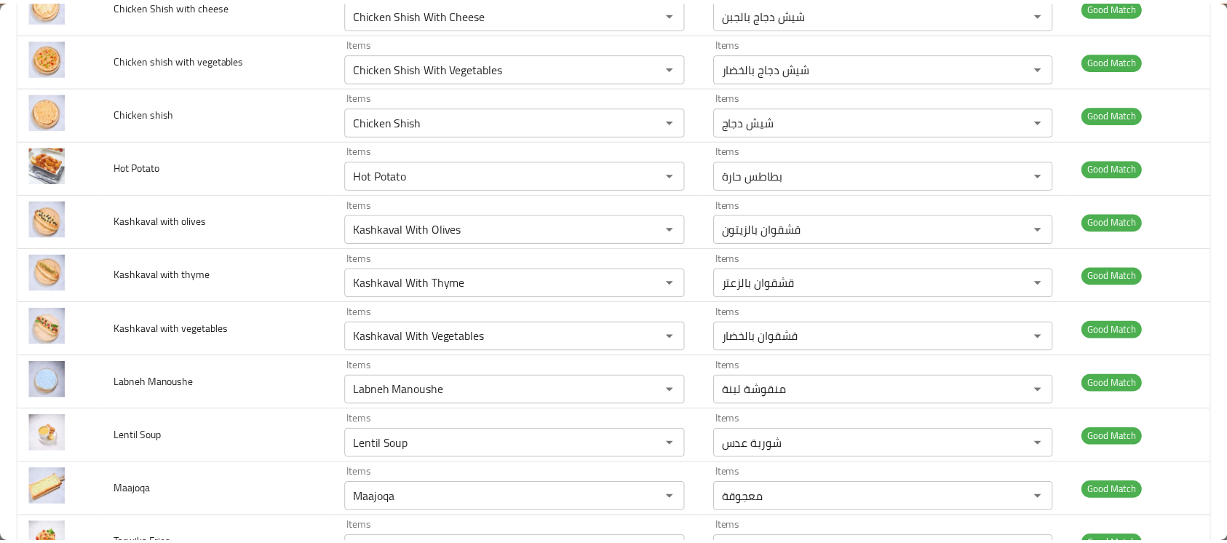
scroll to position [0, 0]
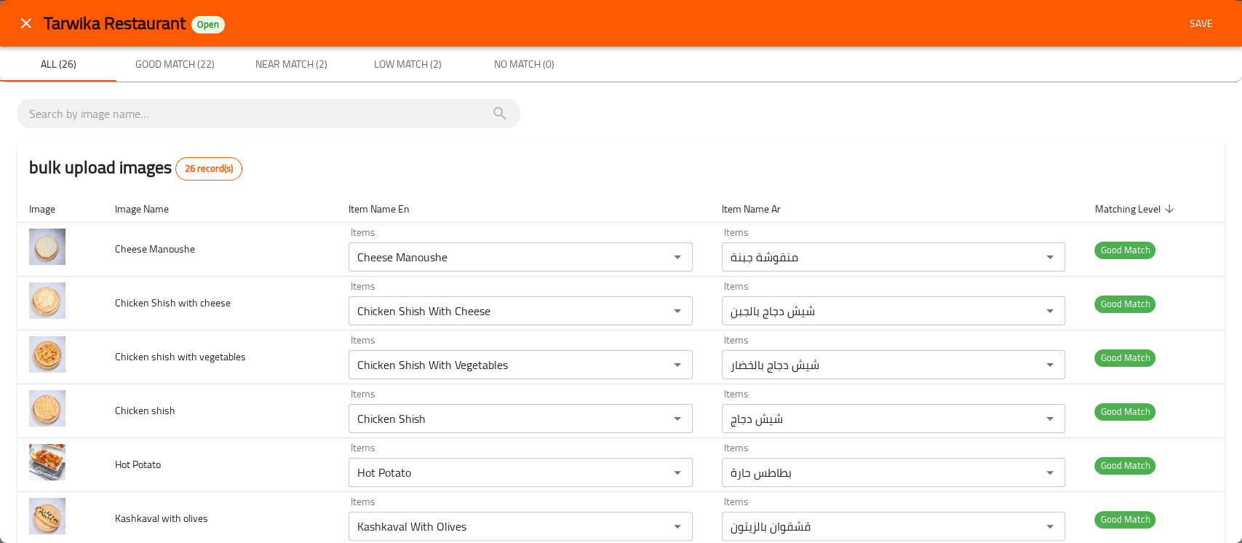
type Soup "Chicken Soup With Vermicelli"
click at [1178, 36] on button "Save" at bounding box center [1201, 23] width 47 height 27
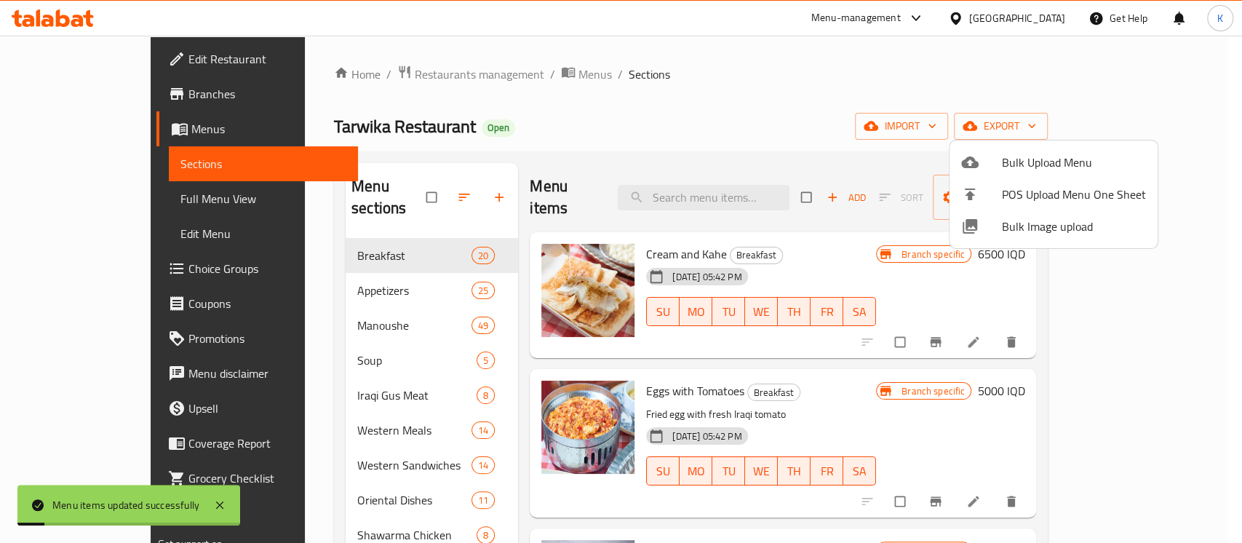
click at [140, 207] on div at bounding box center [621, 271] width 1242 height 543
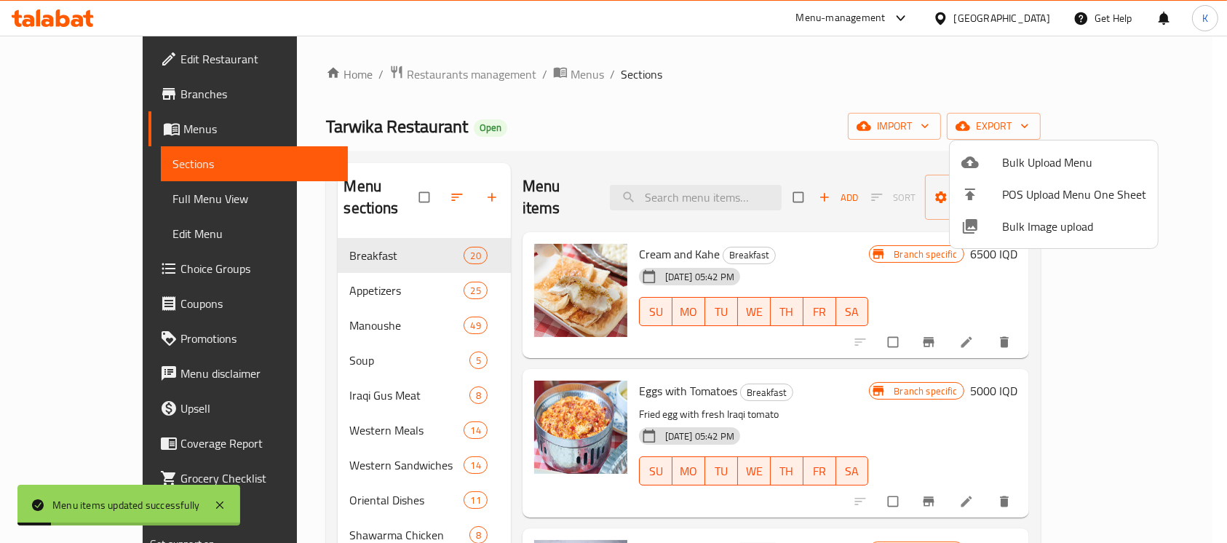
click at [161, 207] on link "Full Menu View" at bounding box center [254, 198] width 187 height 35
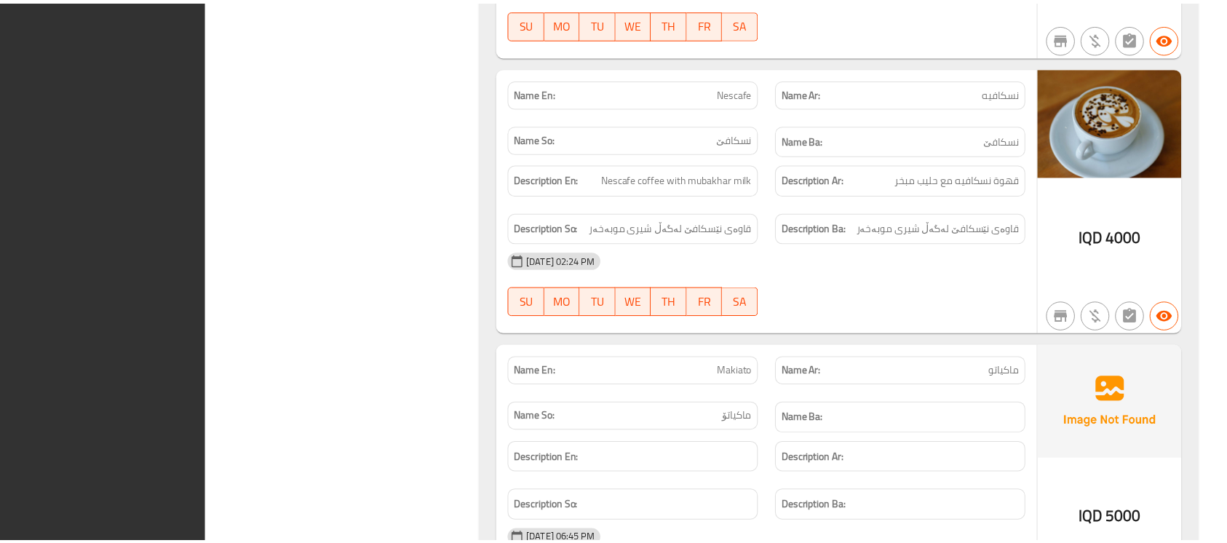
scroll to position [80222, 0]
